Goal: Transaction & Acquisition: Purchase product/service

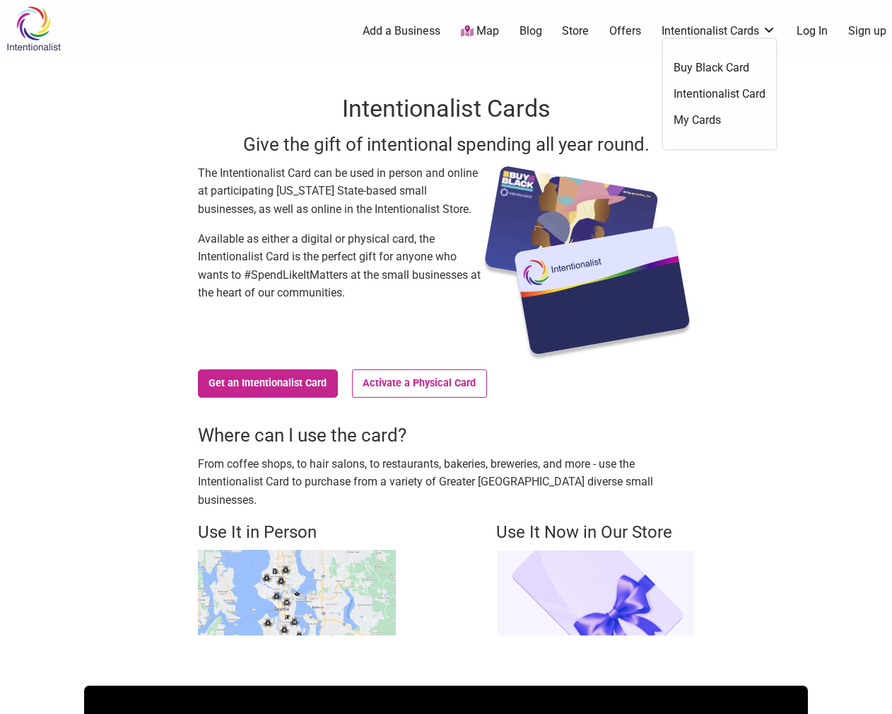
drag, startPoint x: 727, startPoint y: 91, endPoint x: 714, endPoint y: 105, distance: 19.5
click at [727, 91] on link "Intentionalist Card" at bounding box center [720, 94] width 92 height 16
click at [305, 386] on link "Get an Intentionalist Card" at bounding box center [268, 383] width 140 height 28
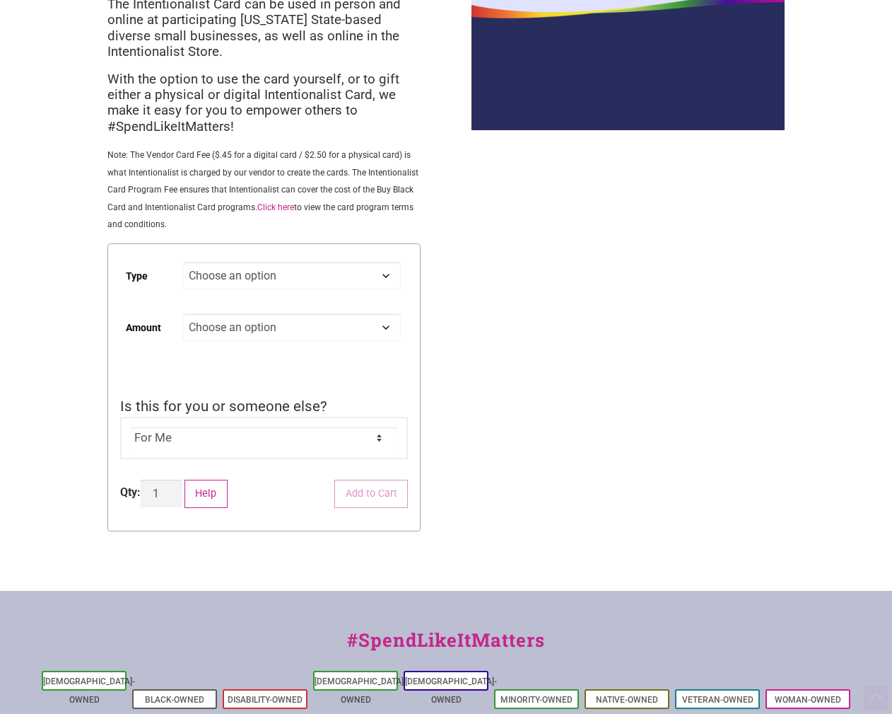
scroll to position [141, 0]
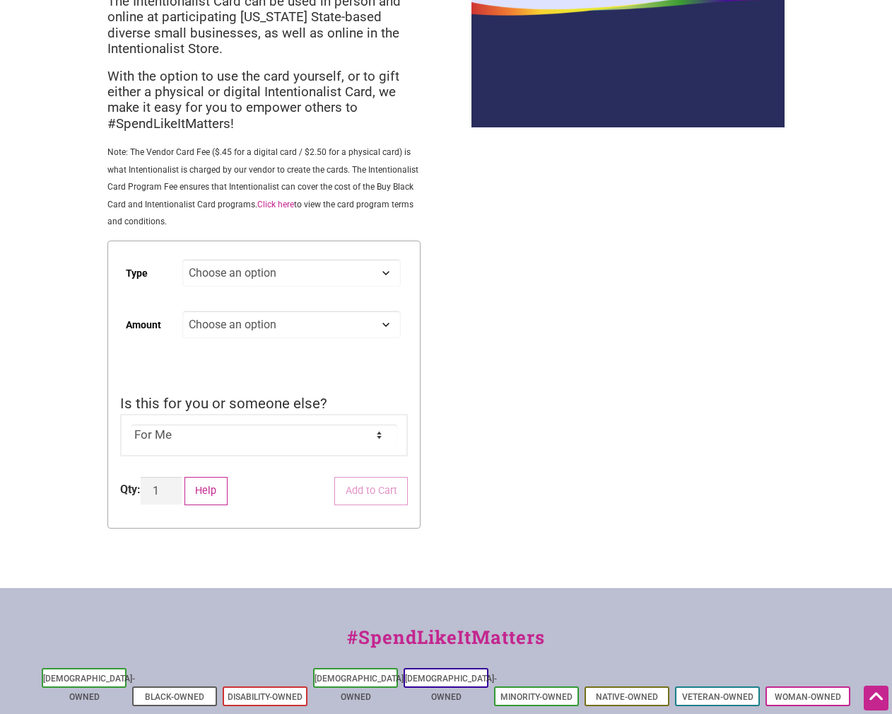
click at [308, 284] on select "Choose an option Digital Physical" at bounding box center [291, 273] width 219 height 28
click at [182, 261] on select "Choose an option Digital Physical" at bounding box center [291, 273] width 219 height 28
select select "Digital"
click at [252, 333] on select "Choose an option Custom 25 50 100 150 200 250 500" at bounding box center [291, 324] width 219 height 28
click at [257, 333] on select "Choose an option Custom 25 50 100 150 200 250 500" at bounding box center [291, 324] width 219 height 28
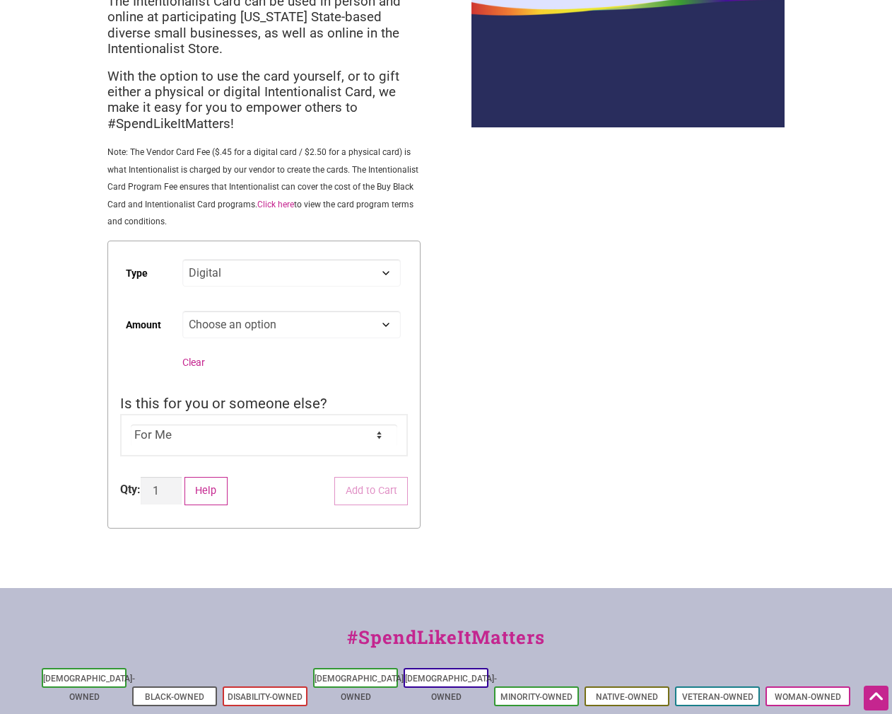
select select "Custom"
click at [182, 313] on select "Choose an option Custom 25 50 100 150 200 250 500" at bounding box center [291, 324] width 219 height 28
select select "Digital"
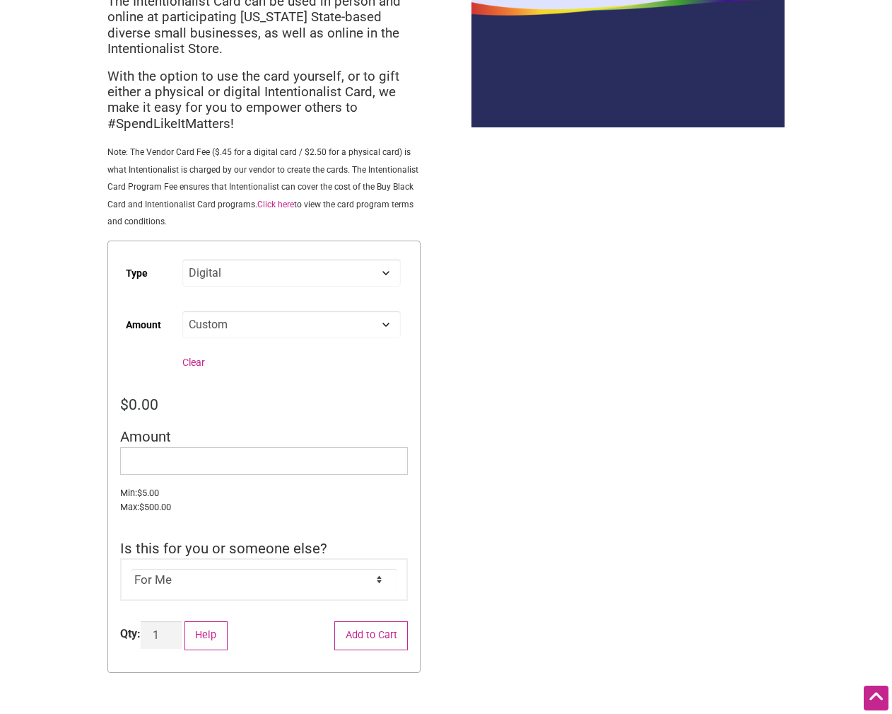
click at [250, 326] on select "Choose an option Custom 25 50 100 150 200 250 500" at bounding box center [291, 324] width 219 height 28
select select "150"
click at [182, 313] on select "Choose an option Custom 25 50 100 150 200 250 500" at bounding box center [291, 324] width 219 height 28
select select "Digital"
select select "150"
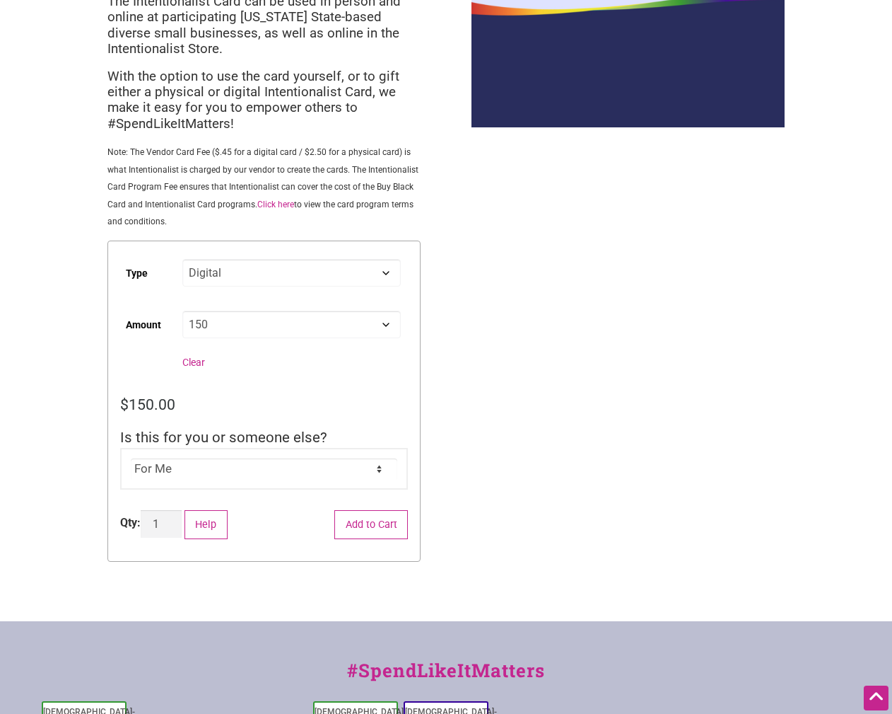
click at [205, 466] on select "For Me For Someone Else" at bounding box center [264, 468] width 267 height 21
select select "For Someone Else"
click at [131, 460] on select "For Me For Someone Else" at bounding box center [264, 468] width 267 height 21
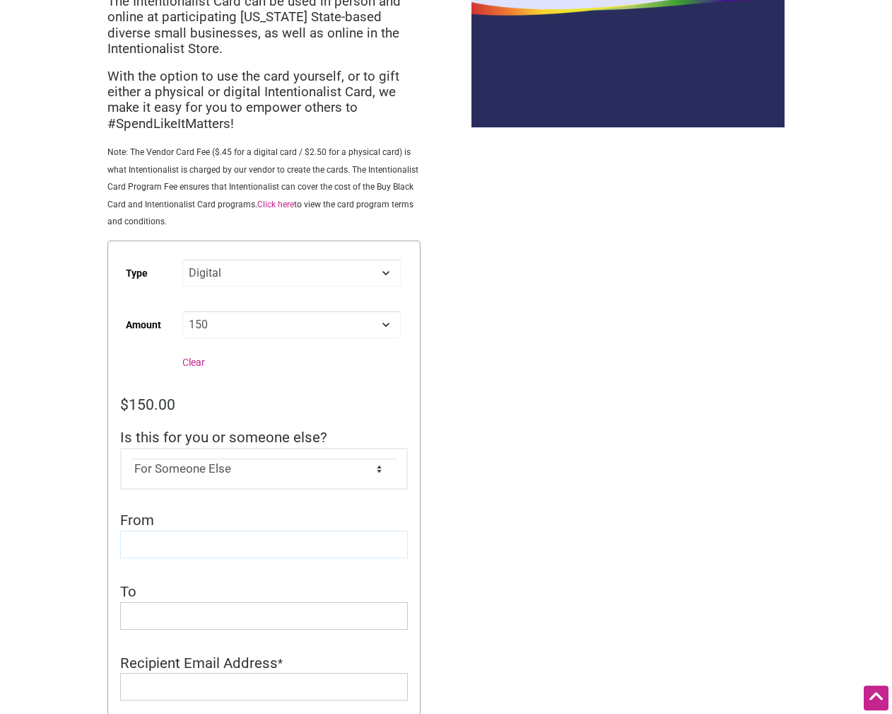
click at [277, 537] on input "From" at bounding box center [264, 544] width 288 height 28
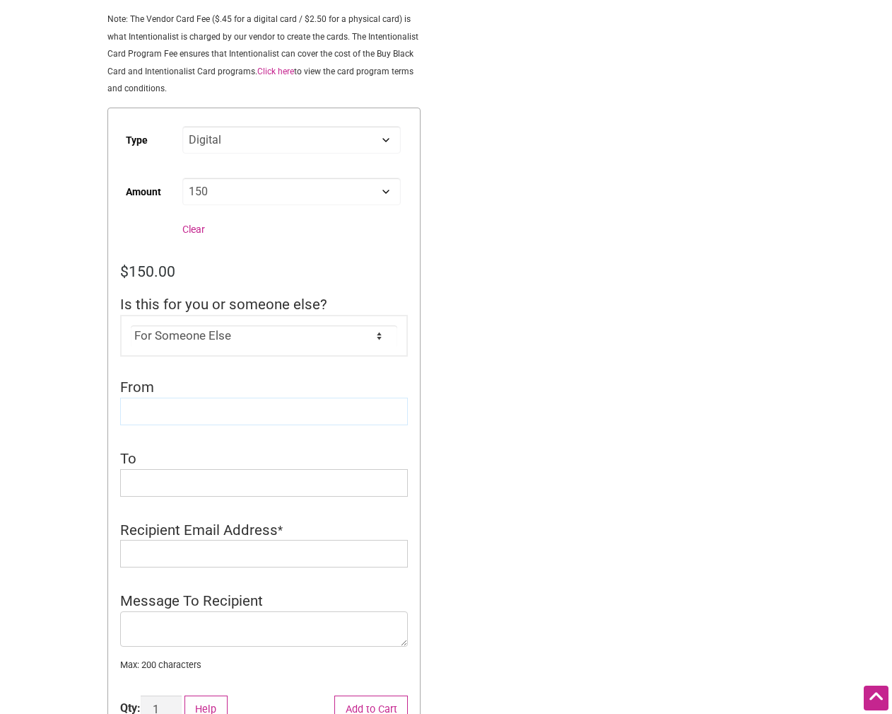
scroll to position [283, 0]
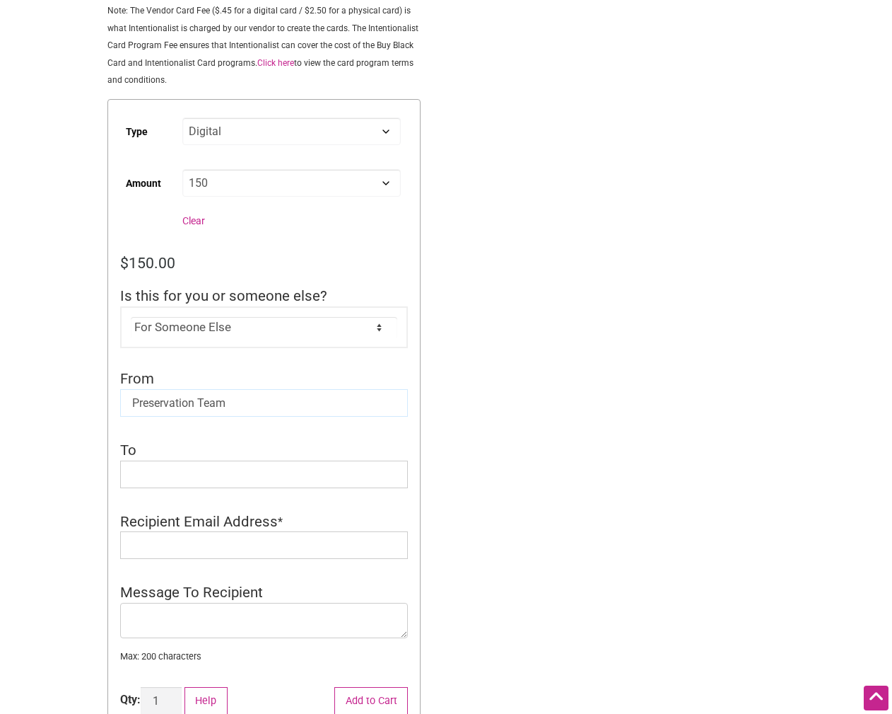
type input "Preservation Team"
drag, startPoint x: 293, startPoint y: 402, endPoint x: 120, endPoint y: 402, distance: 174.0
click at [120, 402] on input "Preservation Team" at bounding box center [264, 403] width 288 height 28
click at [182, 477] on input "J" at bounding box center [264, 474] width 288 height 28
type input "Jayden Robles"
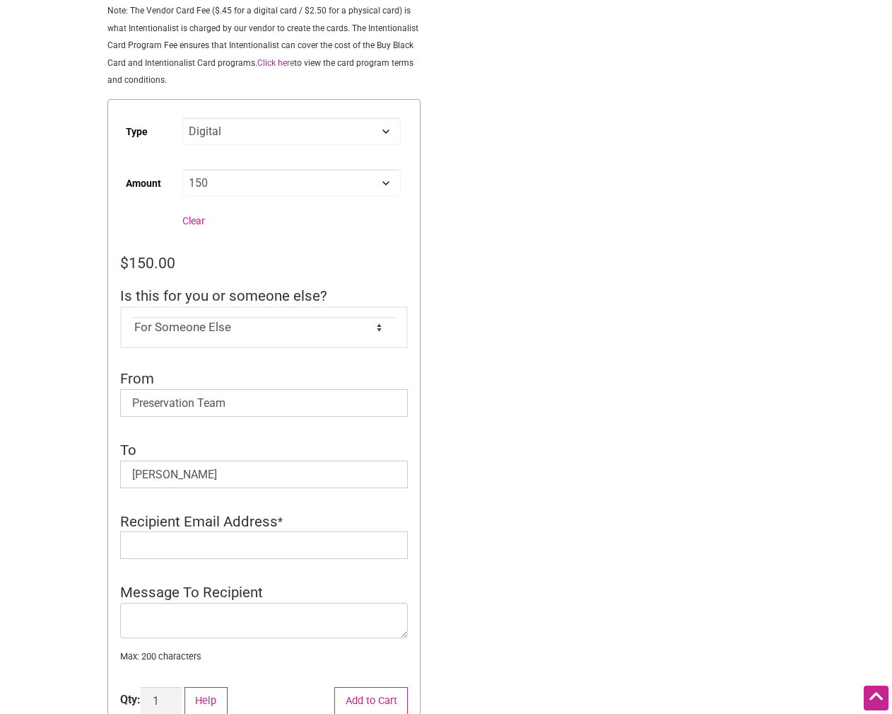
click at [663, 304] on div "Intentionalist Spend like it matters 0 Add a Business Map Blog Store Offers Int…" at bounding box center [446, 435] width 892 height 1436
click at [184, 545] on input "Recipient Email Address" at bounding box center [264, 545] width 288 height 28
paste input "Jayden.Robles@4culture.org"
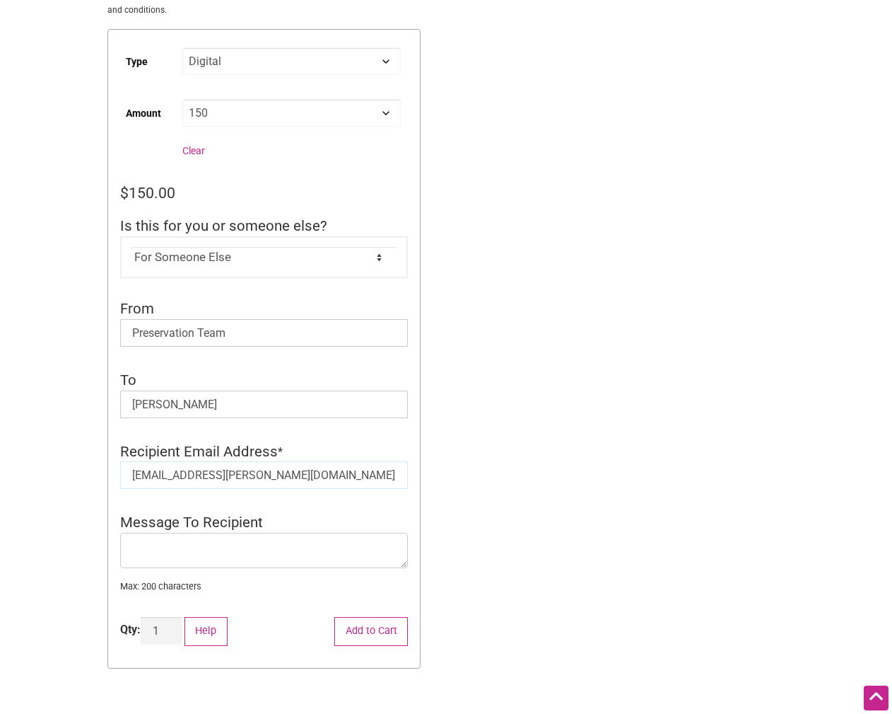
scroll to position [354, 0]
type input "Jayden.Robles@4culture.org"
click at [254, 547] on textarea "Message To Recipient" at bounding box center [264, 549] width 288 height 35
click at [214, 564] on textarea "Hi Jay, hope this makes life a little easier during a challenging time. We've b…" at bounding box center [264, 549] width 288 height 35
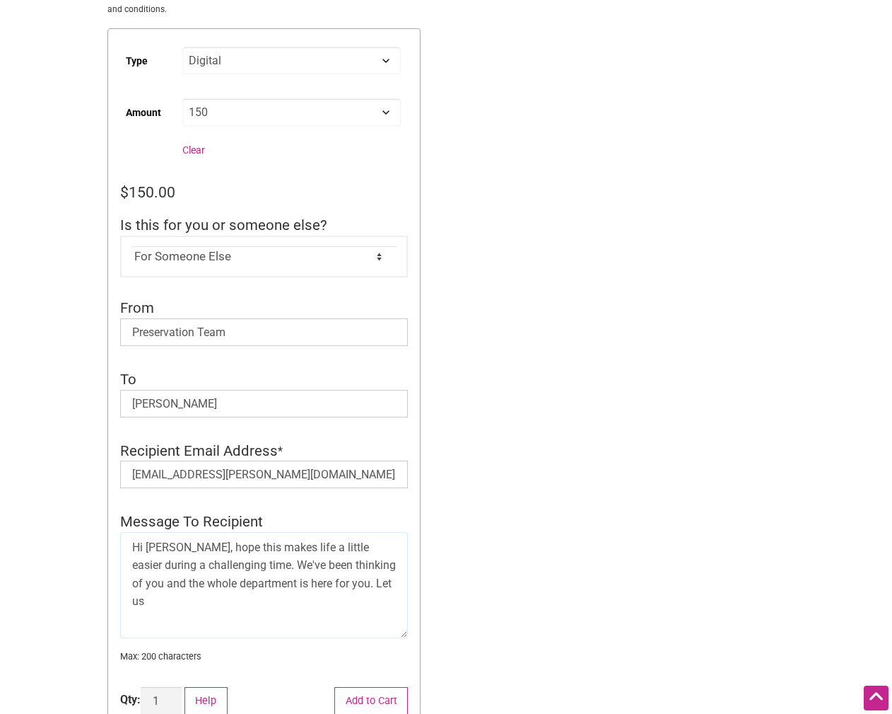
drag, startPoint x: 405, startPoint y: 566, endPoint x: 417, endPoint y: 638, distance: 72.6
click at [417, 638] on form "Type Choose an option Digital Physical Amount Choose an option Custom 25 50 100…" at bounding box center [263, 383] width 313 height 710
drag, startPoint x: 196, startPoint y: 600, endPoint x: 150, endPoint y: 602, distance: 46.0
click at [150, 602] on textarea "Hi Jay, hope this makes life a little easier during a challenging time - for fo…" at bounding box center [264, 585] width 288 height 106
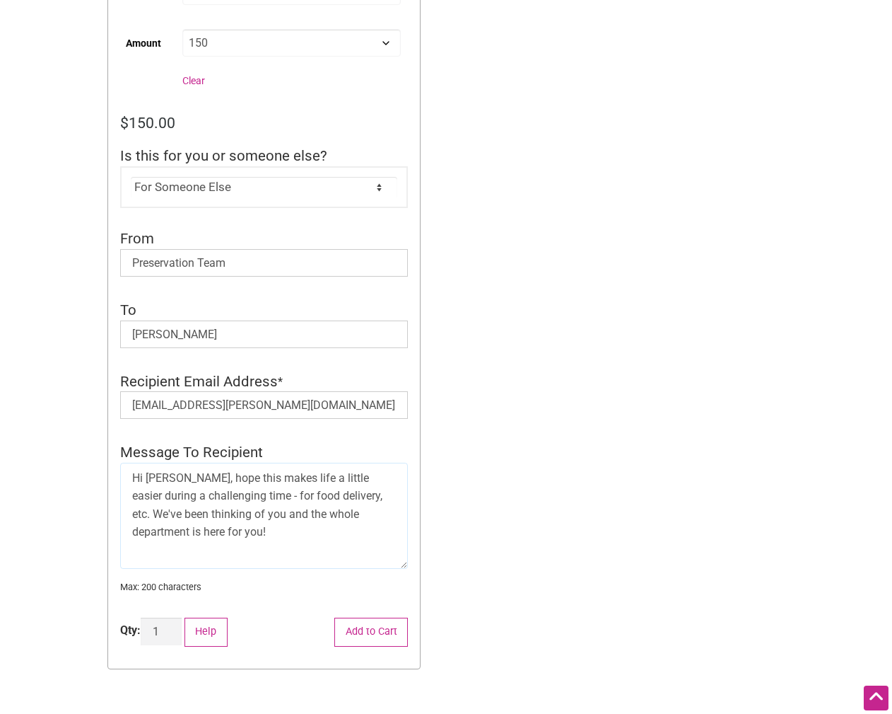
scroll to position [424, 0]
type textarea "Hi [PERSON_NAME], hope this makes life a little easier during a challenging tim…"
click at [369, 630] on button "Add to Cart" at bounding box center [371, 630] width 74 height 29
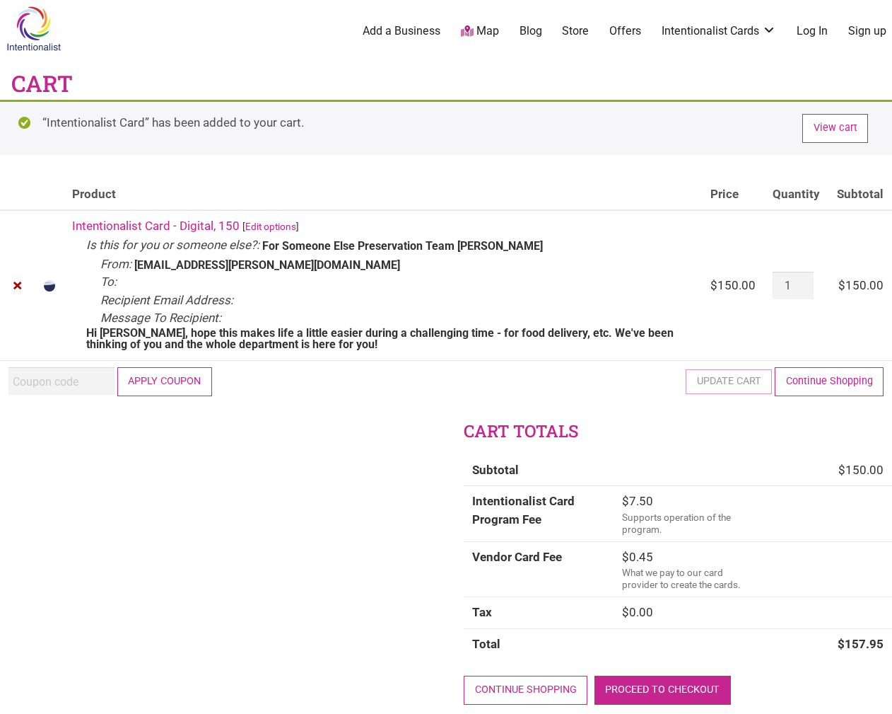
click at [687, 687] on link "Proceed to checkout" at bounding box center [663, 689] width 136 height 29
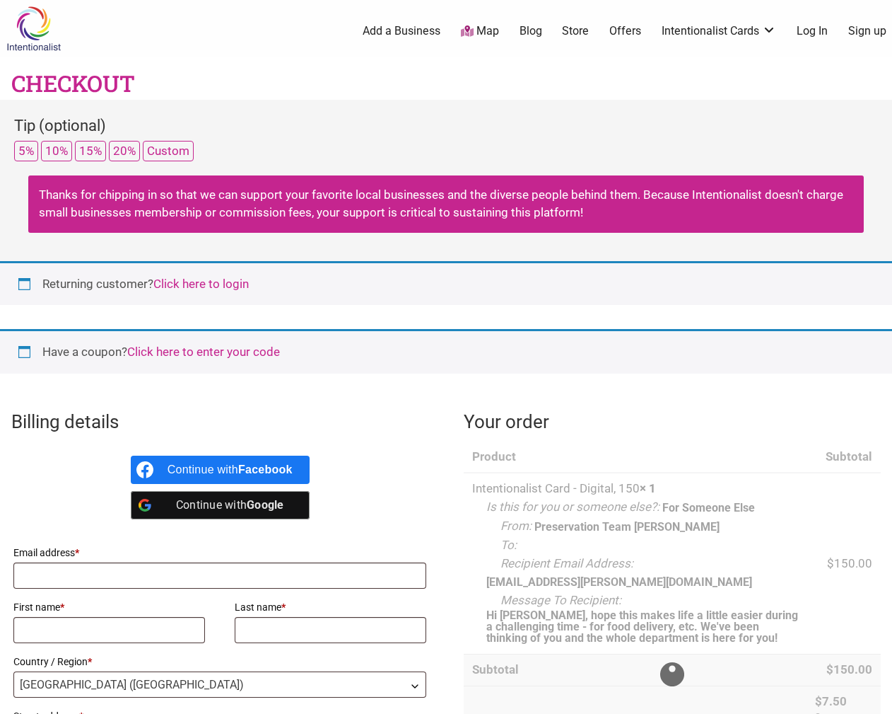
select select "WA"
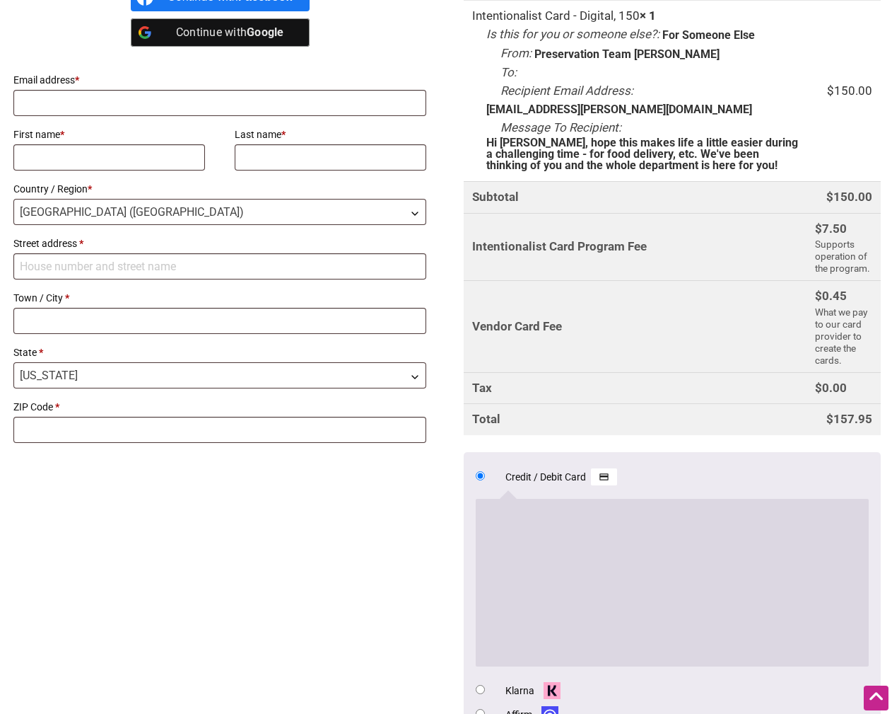
scroll to position [424, 0]
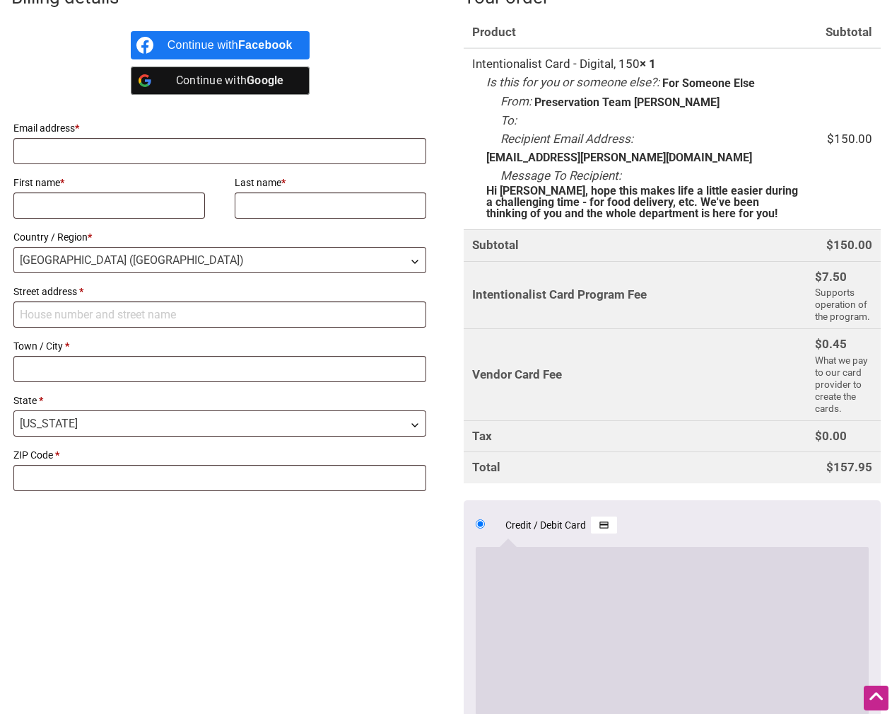
click at [743, 59] on td "Intentionalist Card - Digital, 150 × 1 Is this for you or someone else?: For So…" at bounding box center [635, 138] width 343 height 181
click at [253, 83] on b "Google" at bounding box center [265, 80] width 37 height 13
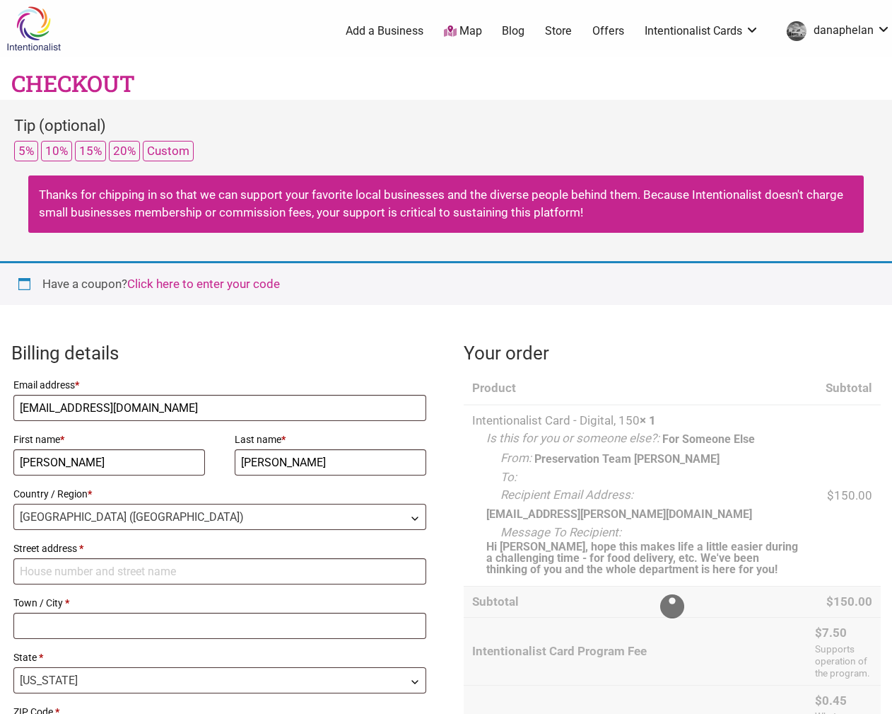
select select "WA"
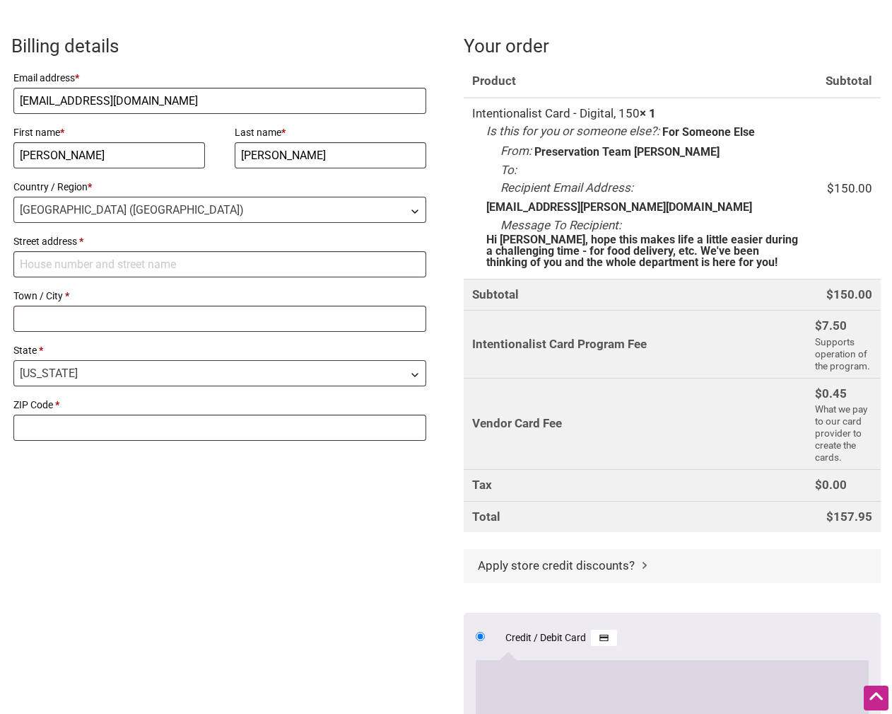
scroll to position [354, 0]
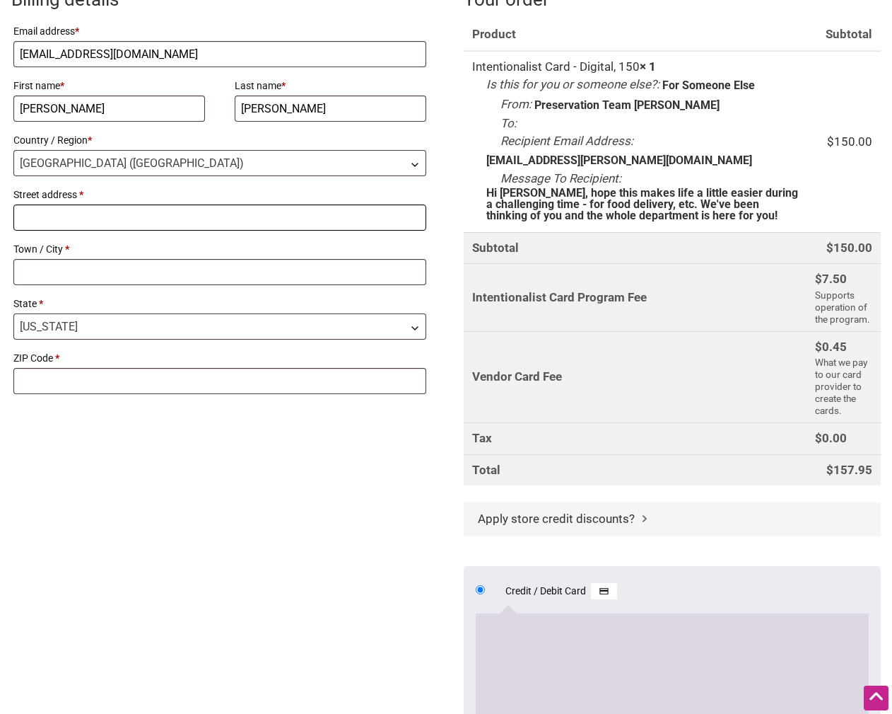
click at [172, 218] on input "Street address *" at bounding box center [219, 217] width 413 height 26
type input "[STREET_ADDRESS]"
type input "Seattle"
type input "98125"
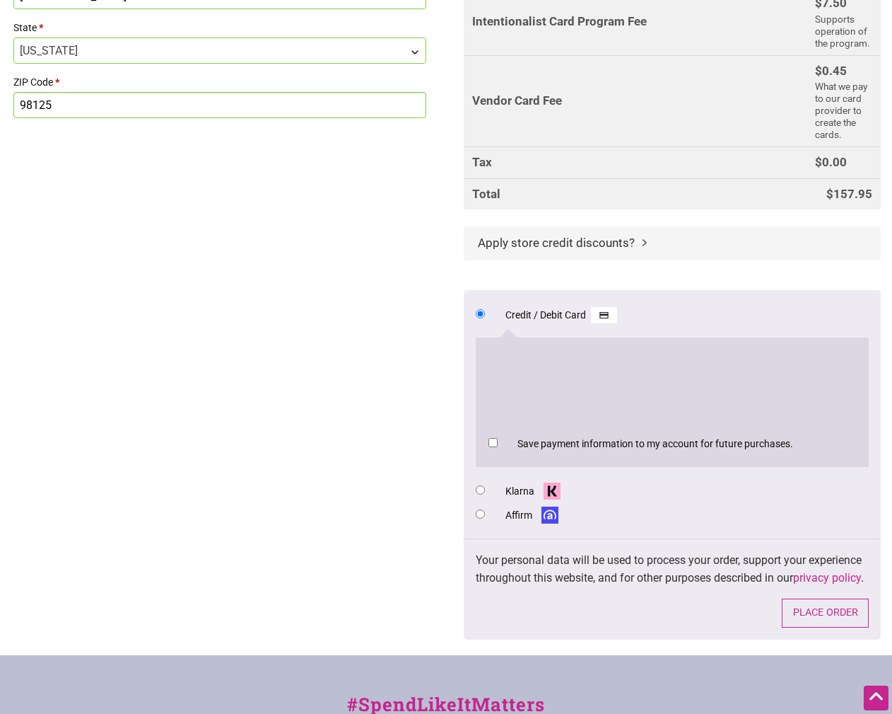
scroll to position [636, 0]
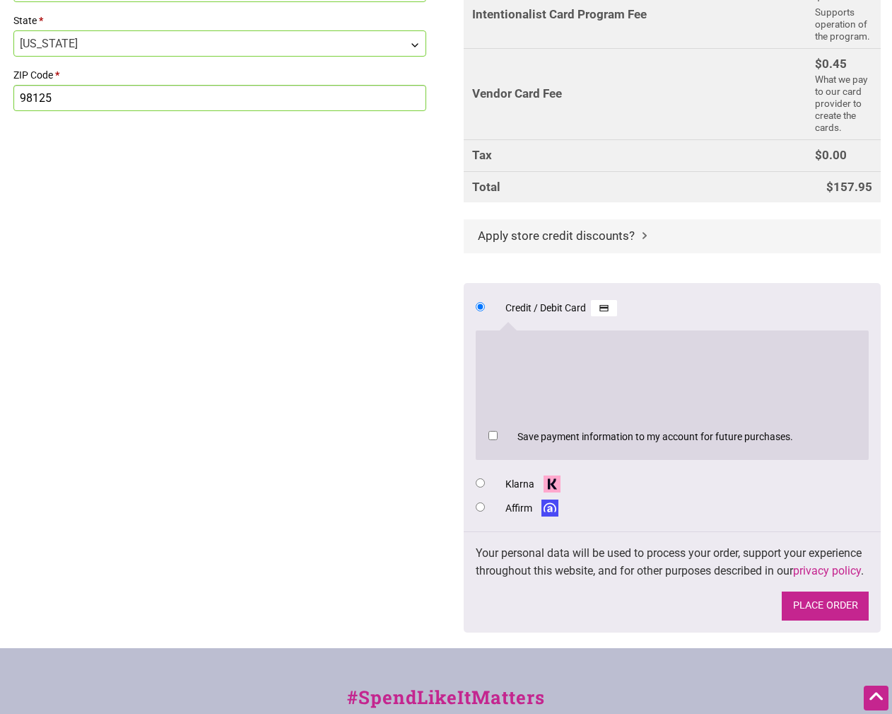
click at [830, 613] on button "Place order" at bounding box center [825, 605] width 87 height 29
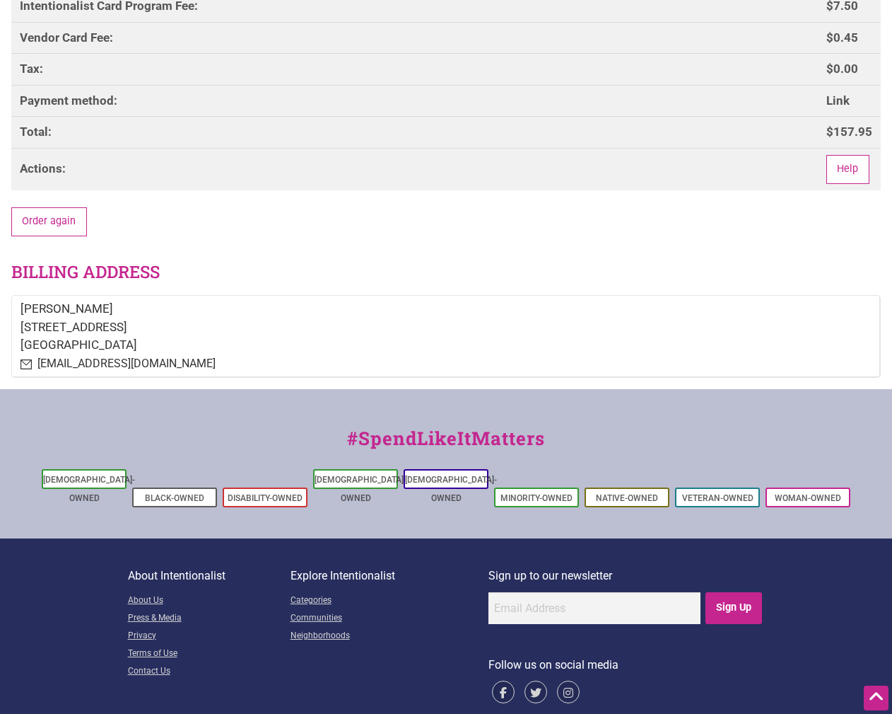
scroll to position [528, 0]
